Goal: Navigation & Orientation: Find specific page/section

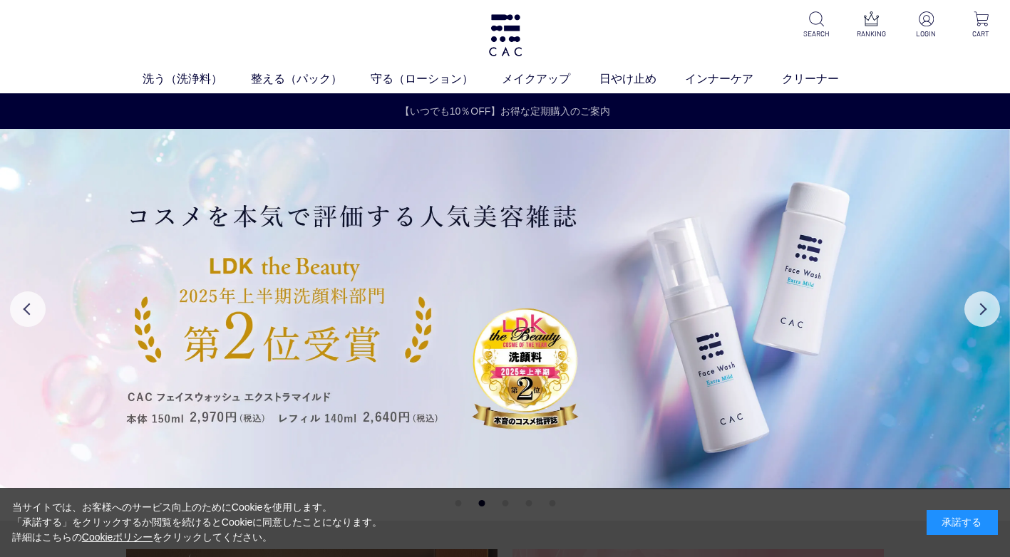
drag, startPoint x: 996, startPoint y: 180, endPoint x: 740, endPoint y: 110, distance: 265.3
click at [996, 180] on img at bounding box center [505, 309] width 1010 height 361
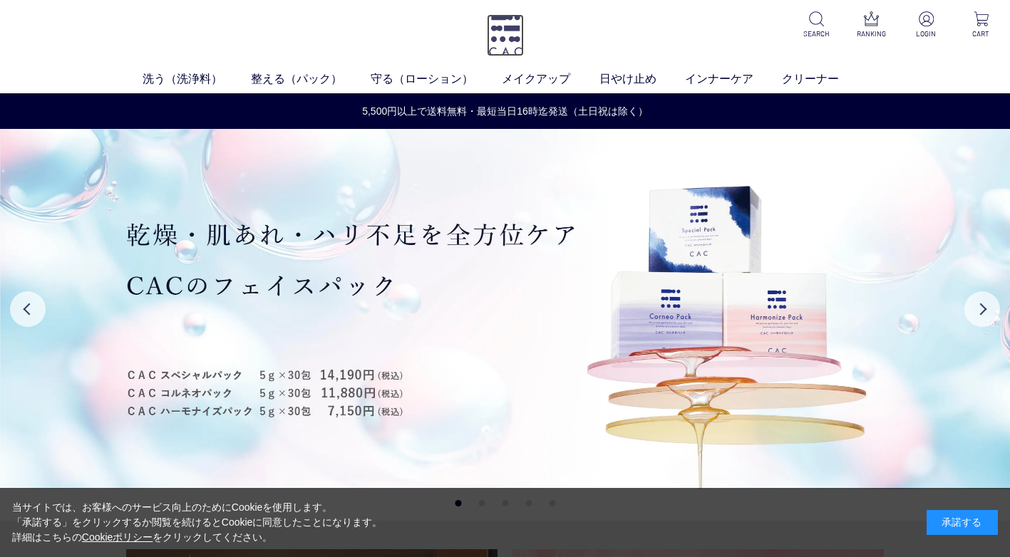
click at [507, 40] on img at bounding box center [505, 35] width 37 height 42
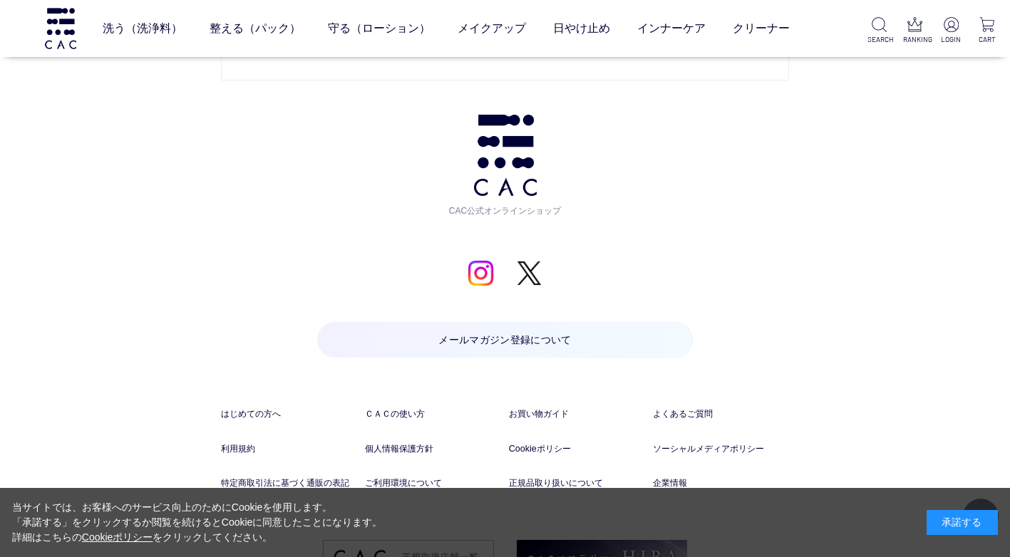
scroll to position [7070, 0]
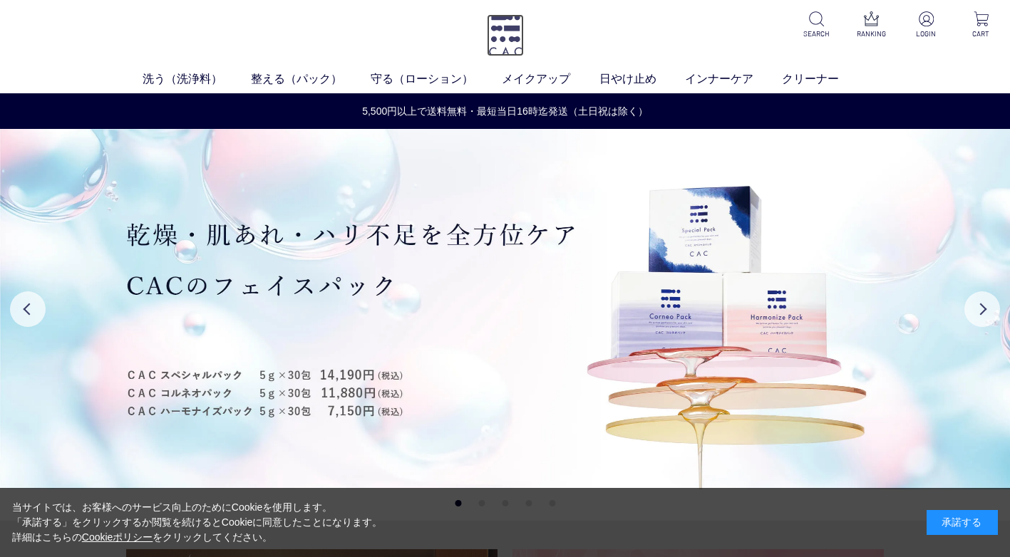
click at [503, 26] on img at bounding box center [505, 35] width 37 height 42
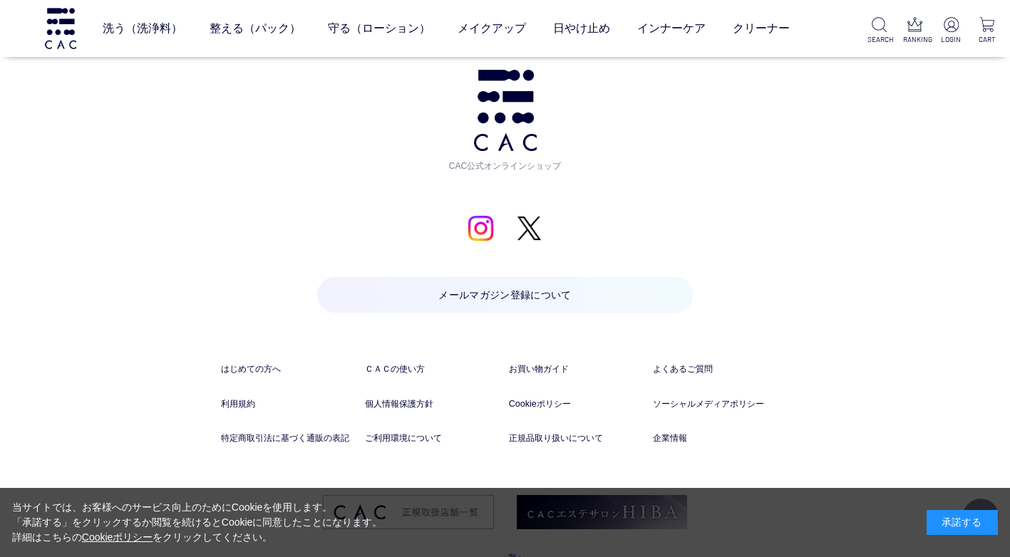
scroll to position [7284, 0]
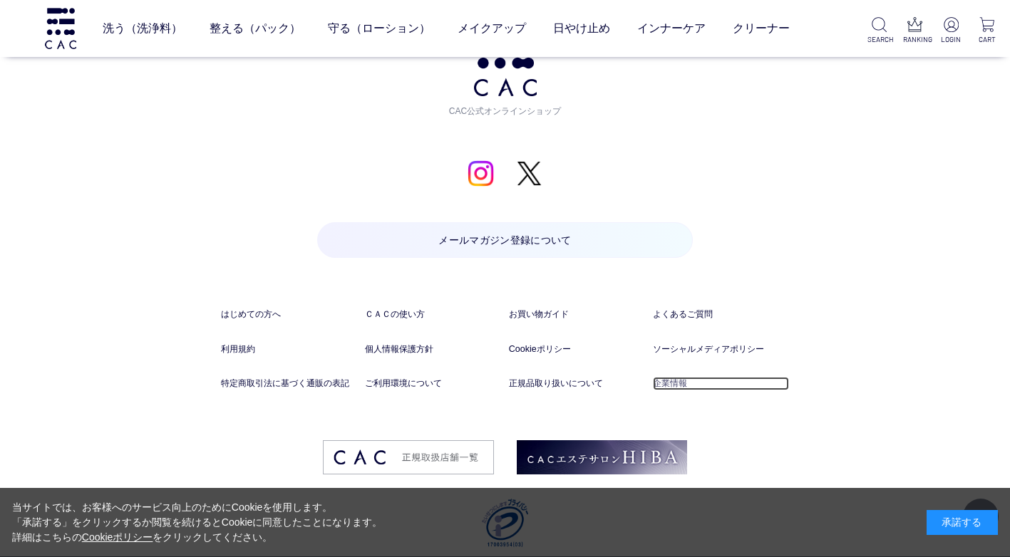
click at [676, 377] on link "企業情報" at bounding box center [721, 384] width 136 height 14
